Goal: Check status: Check status

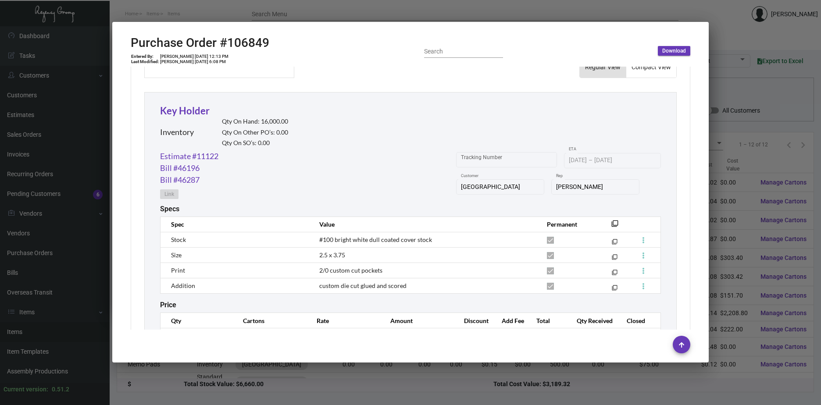
click at [728, 197] on div at bounding box center [410, 202] width 821 height 405
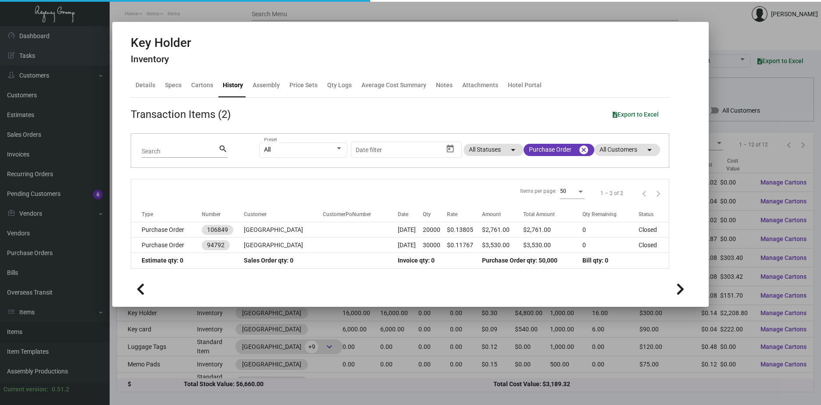
click at [728, 197] on div at bounding box center [410, 202] width 821 height 405
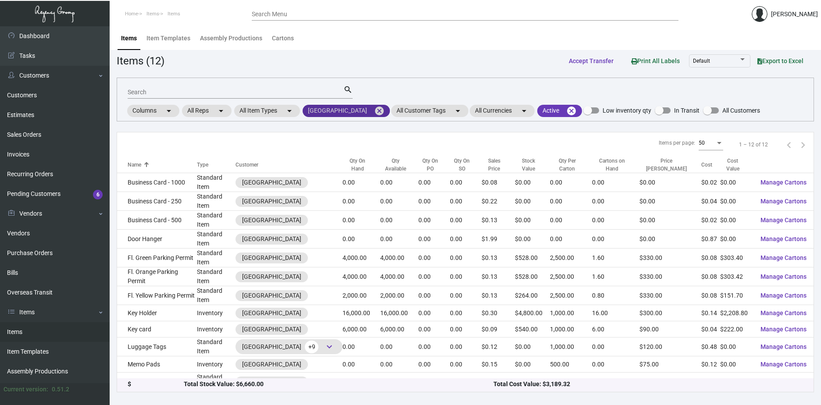
click at [374, 111] on mat-icon "cancel" at bounding box center [379, 111] width 11 height 11
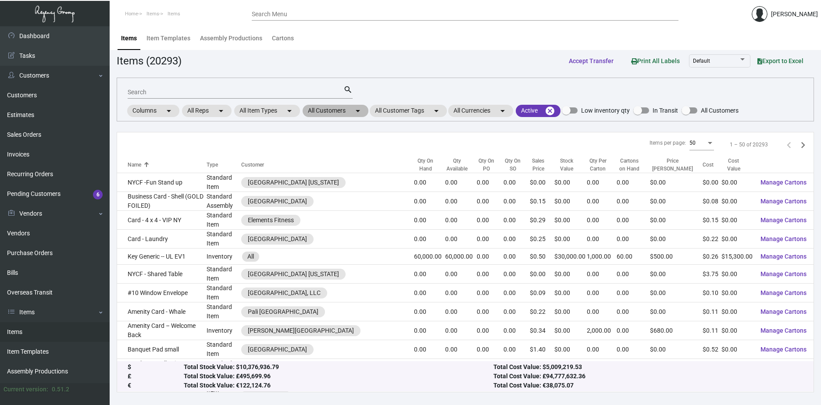
click at [346, 111] on mat-chip "All Customers arrow_drop_down" at bounding box center [336, 111] width 66 height 12
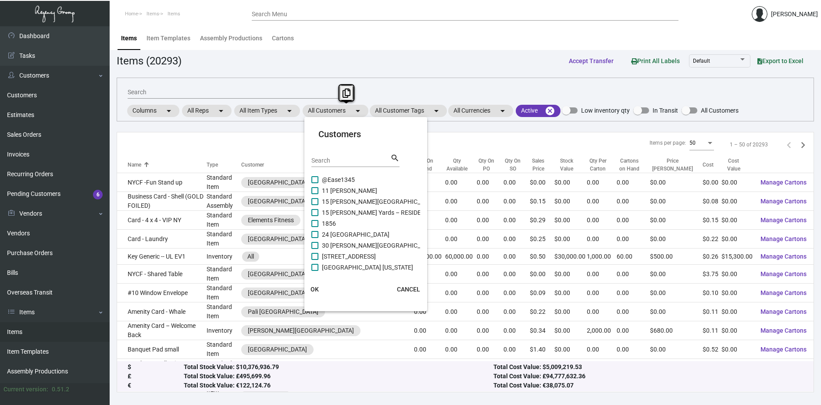
drag, startPoint x: 346, startPoint y: 111, endPoint x: 357, endPoint y: 158, distance: 48.1
click at [357, 158] on input "Search" at bounding box center [350, 160] width 79 height 7
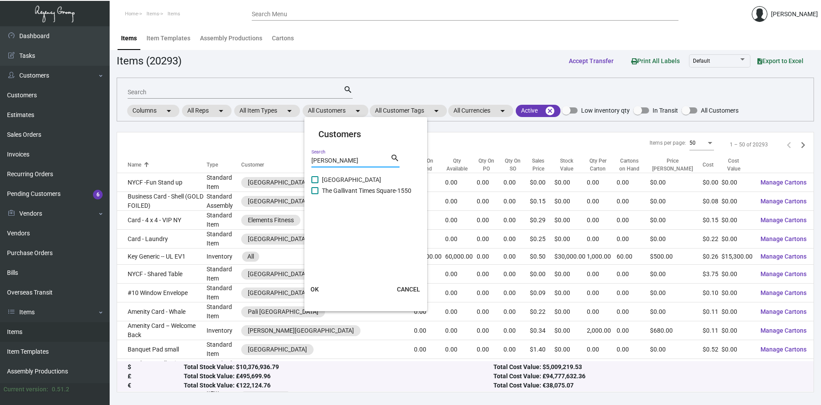
type input "[PERSON_NAME]"
click at [357, 180] on span "[GEOGRAPHIC_DATA]" at bounding box center [351, 180] width 59 height 11
click at [315, 183] on input "[GEOGRAPHIC_DATA]" at bounding box center [314, 183] width 0 height 0
checkbox input "true"
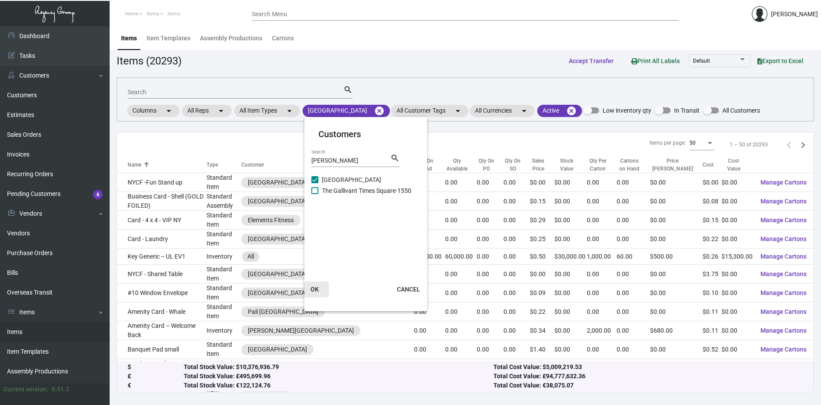
click at [318, 287] on span "OK" at bounding box center [314, 289] width 8 height 7
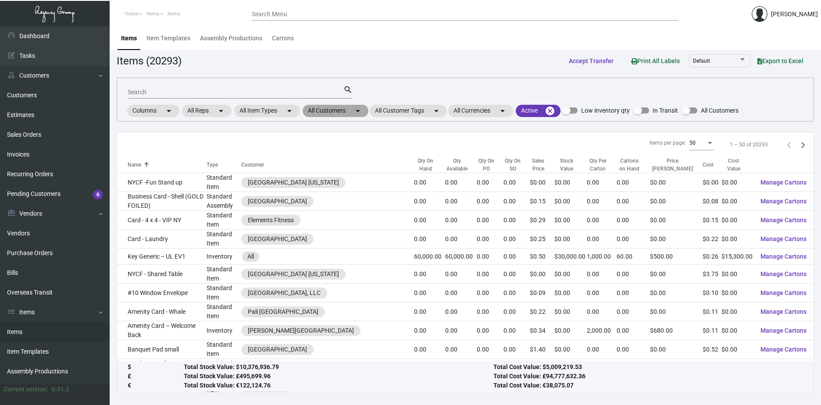
click at [350, 112] on mat-chip "All Customers arrow_drop_down" at bounding box center [336, 111] width 66 height 12
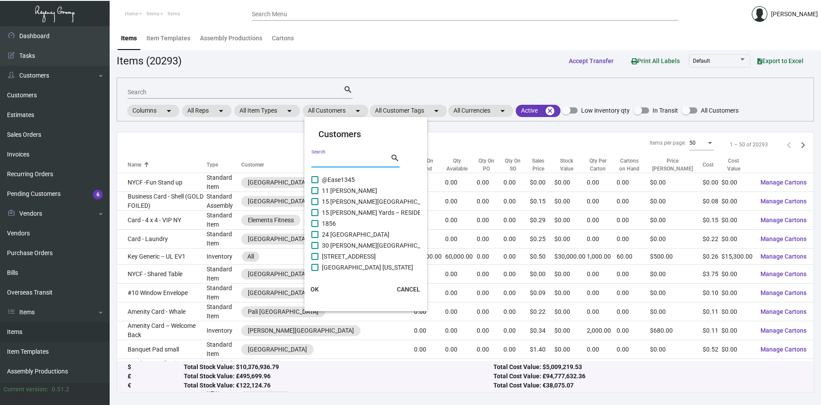
click at [357, 160] on input "Search" at bounding box center [350, 160] width 79 height 7
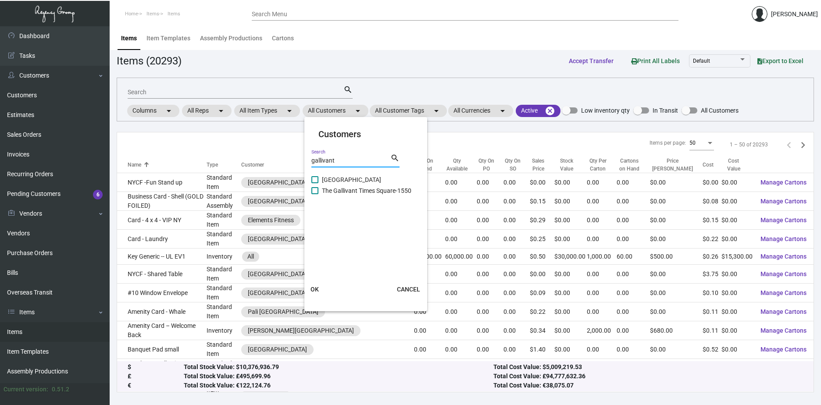
type input "gallivant"
click at [338, 188] on span "The Gallivant Times Square-1550" at bounding box center [366, 190] width 89 height 11
click at [315, 194] on input "The Gallivant Times Square-1550" at bounding box center [314, 194] width 0 height 0
checkbox input "true"
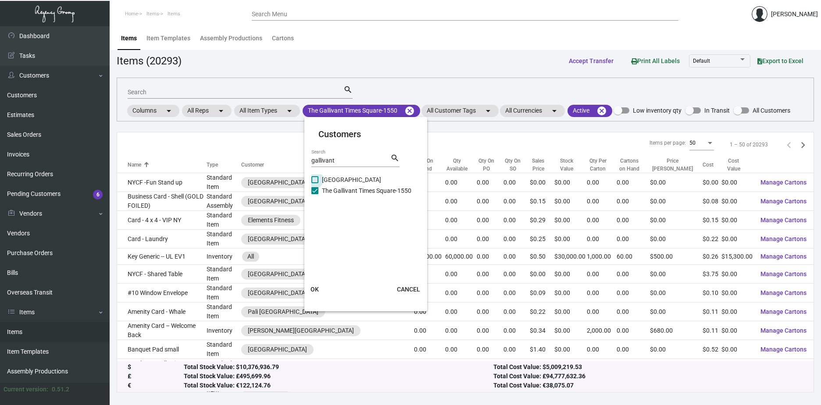
click at [332, 176] on span "[GEOGRAPHIC_DATA]" at bounding box center [351, 180] width 59 height 11
click at [315, 183] on input "[GEOGRAPHIC_DATA]" at bounding box center [314, 183] width 0 height 0
checkbox input "true"
click at [312, 290] on span "OK" at bounding box center [314, 289] width 8 height 7
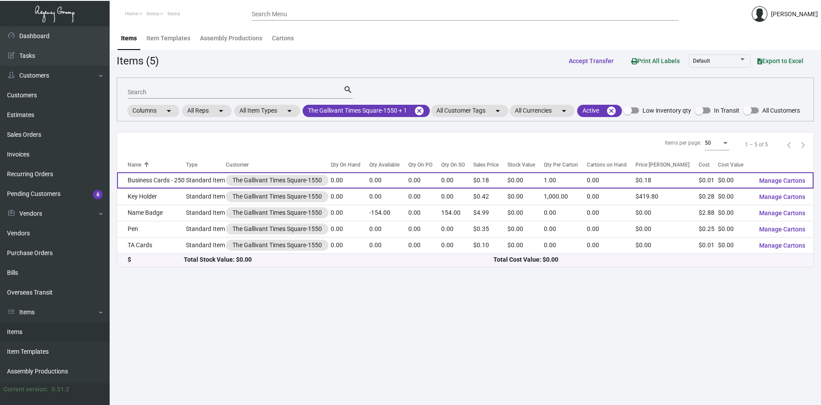
click at [200, 180] on td "Standard Item" at bounding box center [206, 180] width 40 height 16
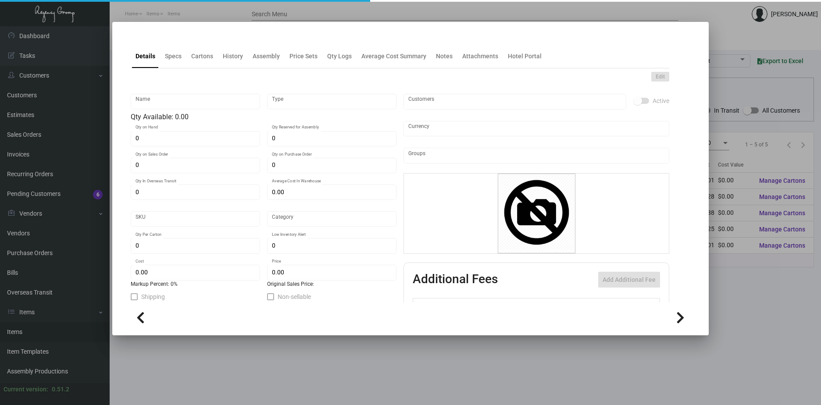
type input "Business Cards - 250"
type input "Standard Item"
type input "$ 0.00"
type input "649-Business Card-77"
type input "Standard"
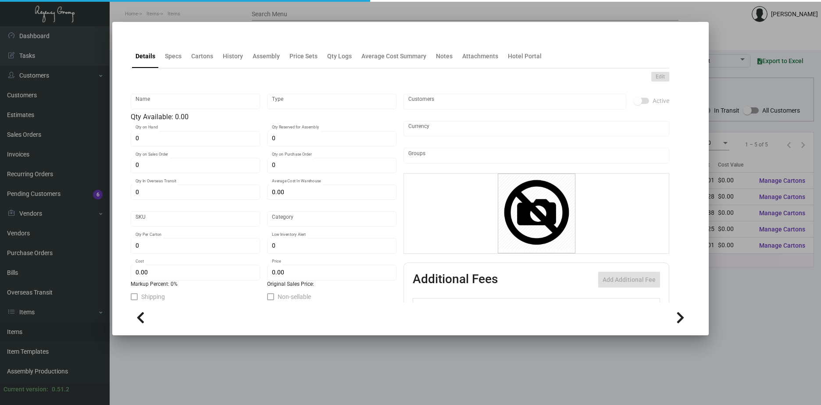
type input "1"
type input "$ 0.00924"
type input "$ 0.18"
checkbox input "true"
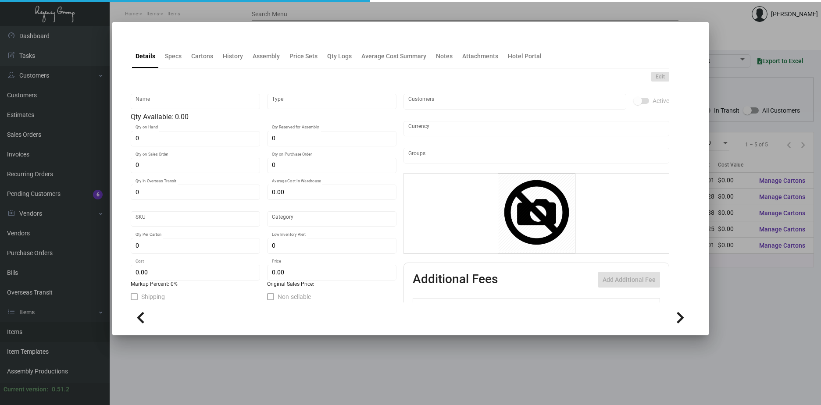
type input "United States Dollar $"
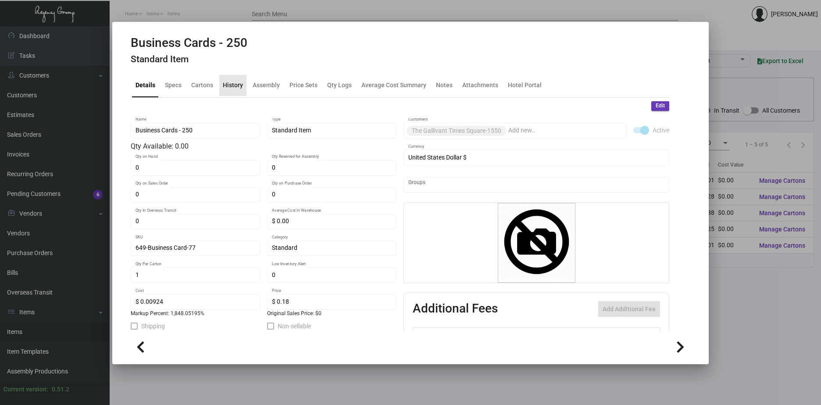
click at [225, 83] on div "History" at bounding box center [233, 85] width 20 height 9
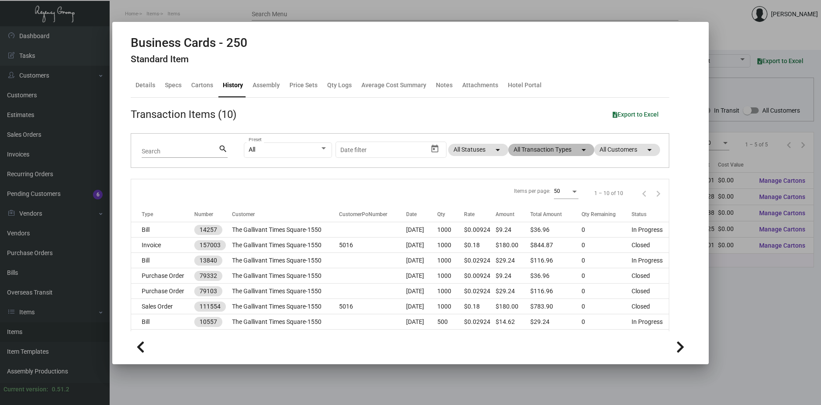
click at [539, 150] on mat-chip "All Transaction Types arrow_drop_down" at bounding box center [551, 150] width 86 height 12
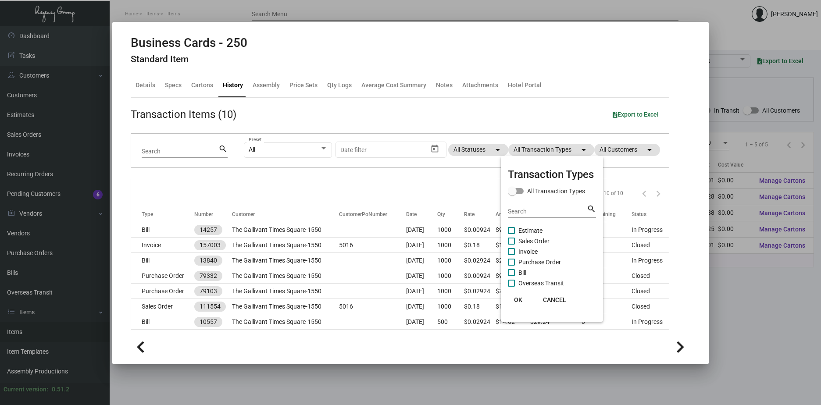
click at [526, 260] on span "Purchase Order" at bounding box center [539, 262] width 43 height 11
click at [511, 266] on input "Purchase Order" at bounding box center [511, 266] width 0 height 0
checkbox input "true"
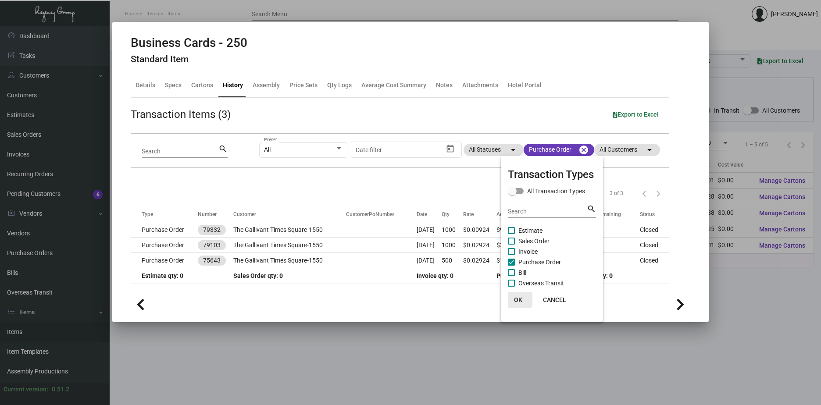
click at [522, 300] on button "OK" at bounding box center [518, 300] width 28 height 16
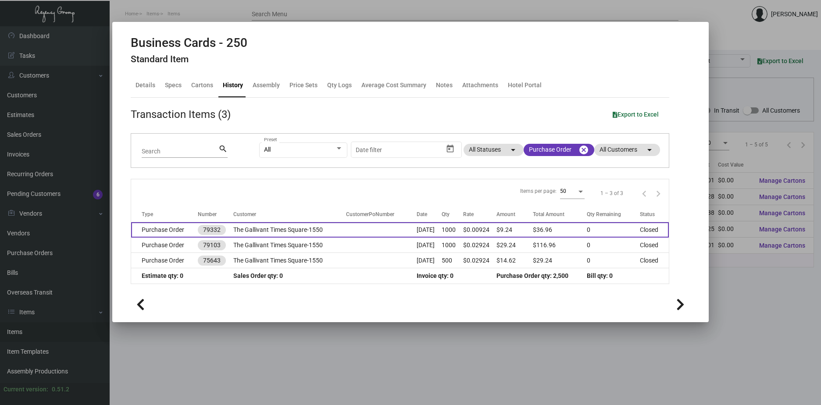
click at [374, 231] on td at bounding box center [381, 229] width 71 height 15
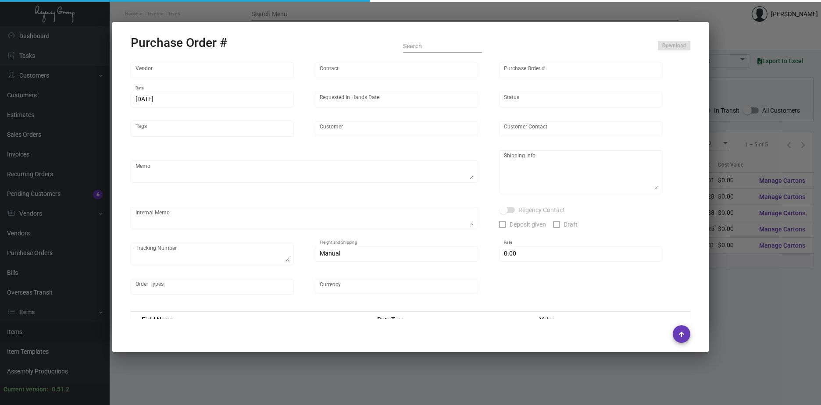
type input "4 Over"
type input "79332"
type input "3/12/2020"
type input "3/19/2020"
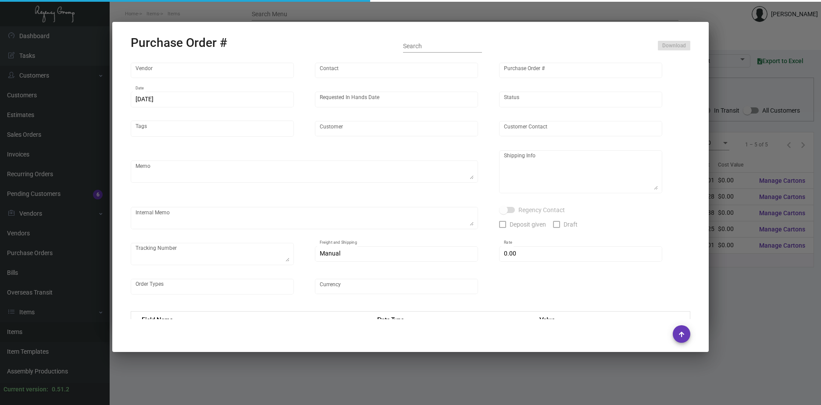
type input "The Gallivant Times Square-1550"
type input "Laciana Sargeant"
type textarea "Replacement order; issue with black on first order. Order id- B0472132159; used…"
type textarea "The Gallivant Times Square-1550 Laciana Sargeant 234 W 48th St New York, NY 100…"
type input "$ 0.00"
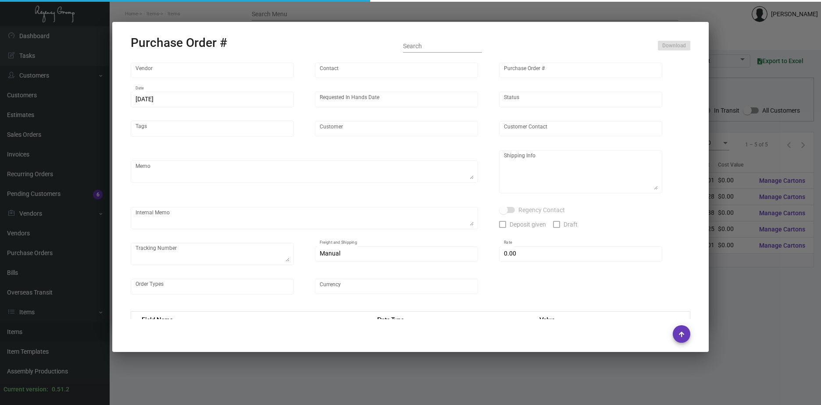
type input "United States Dollar $"
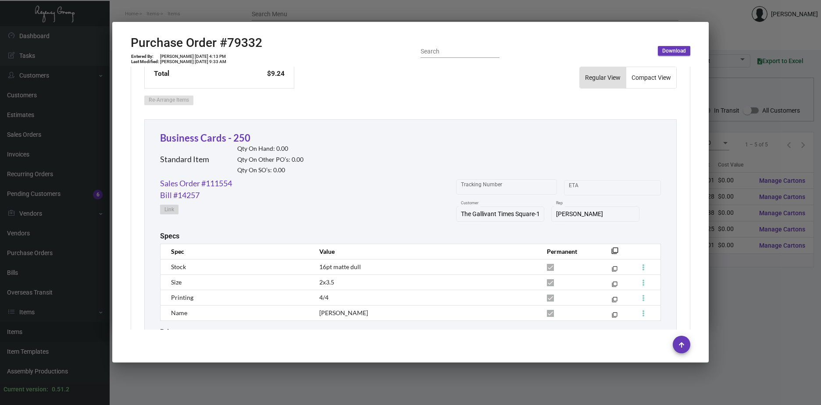
scroll to position [395, 0]
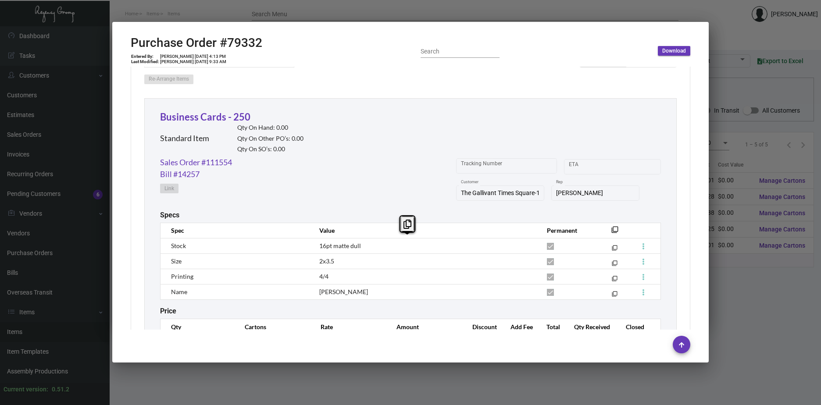
drag, startPoint x: 316, startPoint y: 244, endPoint x: 376, endPoint y: 279, distance: 69.4
click at [376, 279] on tbody "Stock 16pt matte dull filter_none Size 2x3.5 filter_none Printing 4/4 filter_no…" at bounding box center [411, 268] width 500 height 61
click at [376, 279] on td "4/4" at bounding box center [424, 276] width 228 height 15
drag, startPoint x: 347, startPoint y: 279, endPoint x: 171, endPoint y: 229, distance: 183.8
click at [171, 229] on table "Spec Value Permanent filter_none Stock 16pt matte dull filter_none Size 2x3.5 f…" at bounding box center [410, 261] width 501 height 77
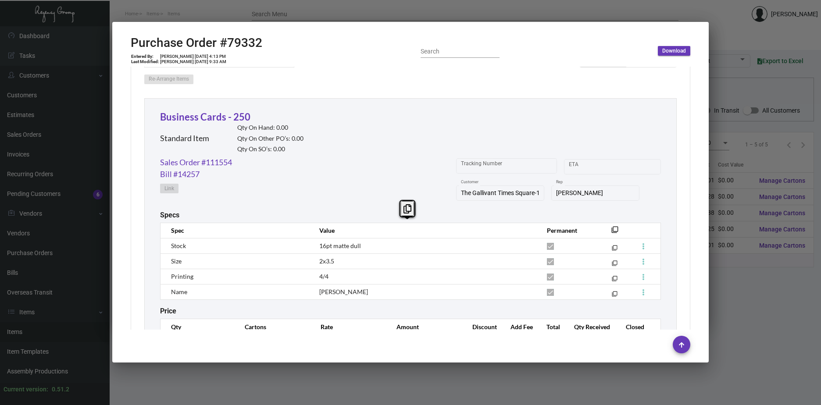
copy table "Spec Value Permanent filter_none Stock 16pt matte dull filter_none Size 2x3.5 f…"
